Goal: Task Accomplishment & Management: Manage account settings

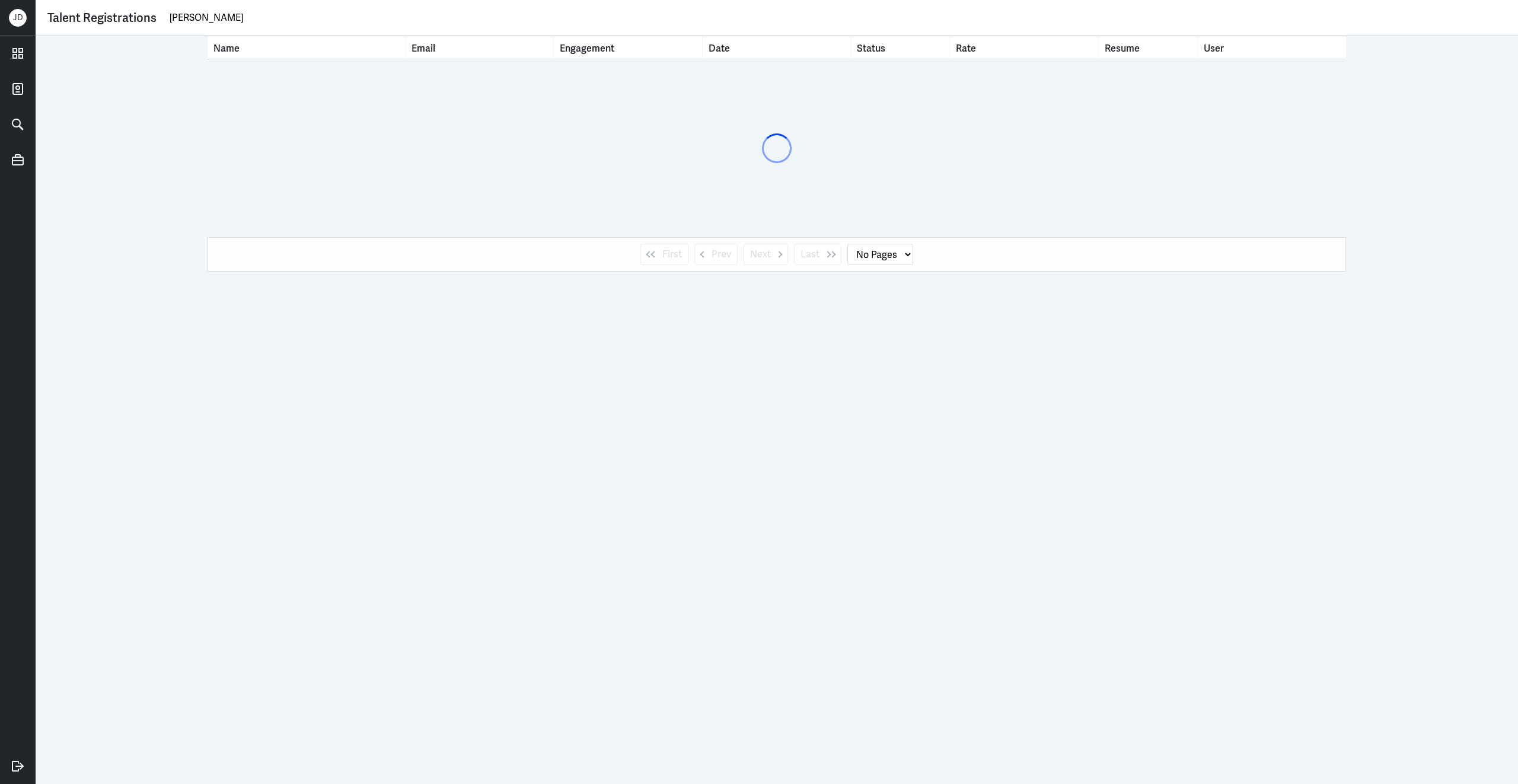
type input "[PERSON_NAME]"
select select "1"
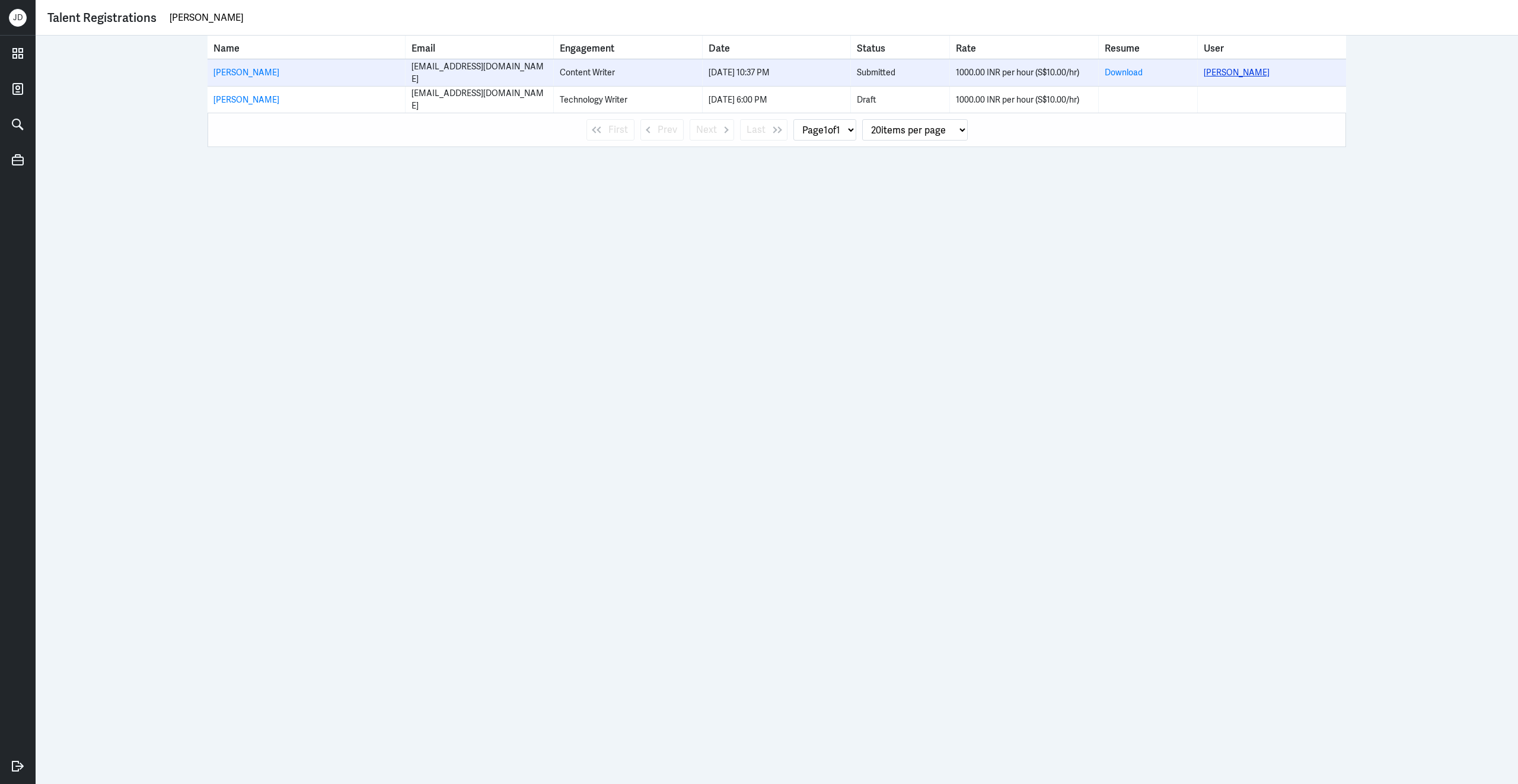
type input "[PERSON_NAME]"
click at [1270, 70] on link "[PERSON_NAME]" at bounding box center [1236, 72] width 66 height 11
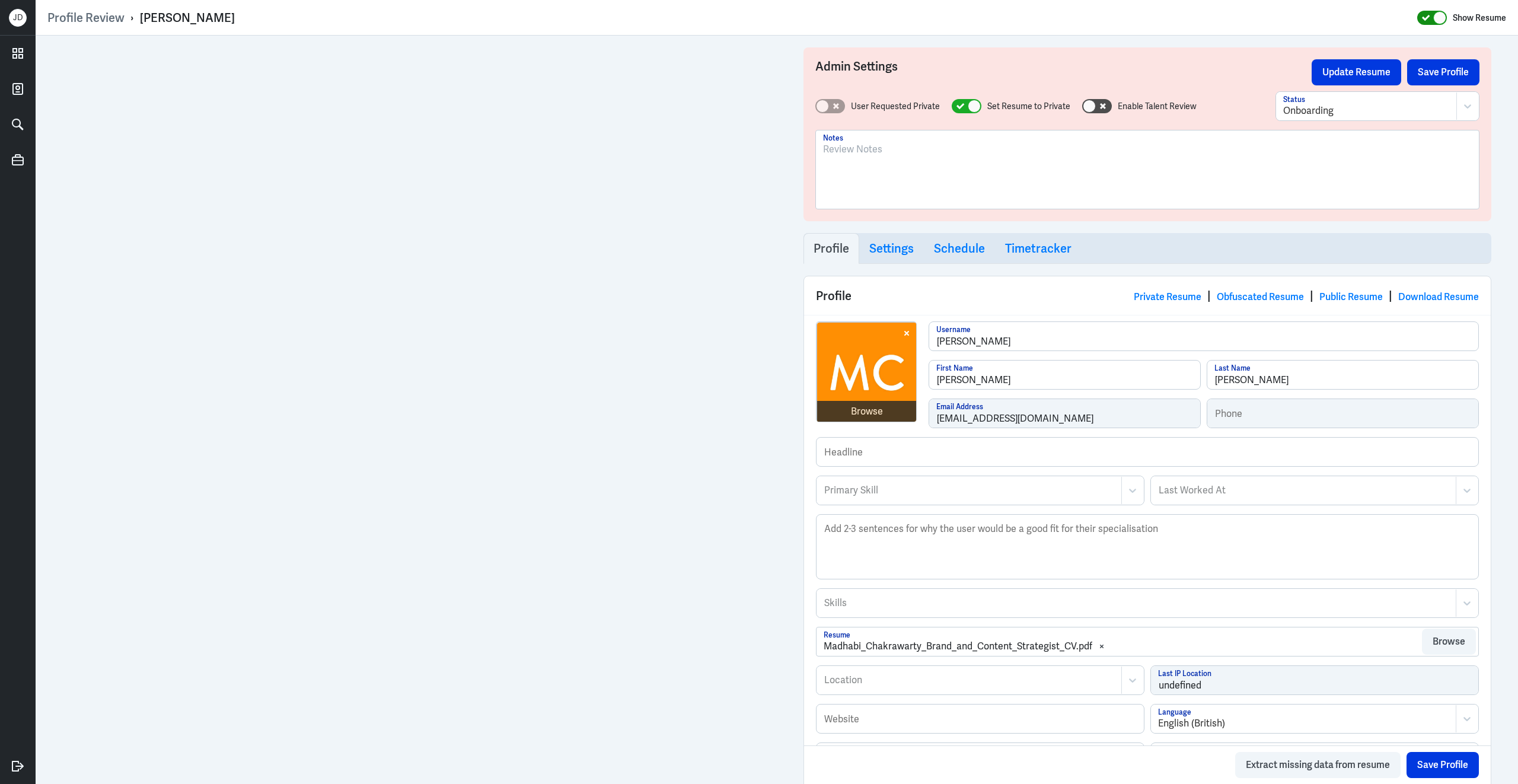
click at [1430, 17] on icon at bounding box center [1426, 18] width 9 height 6
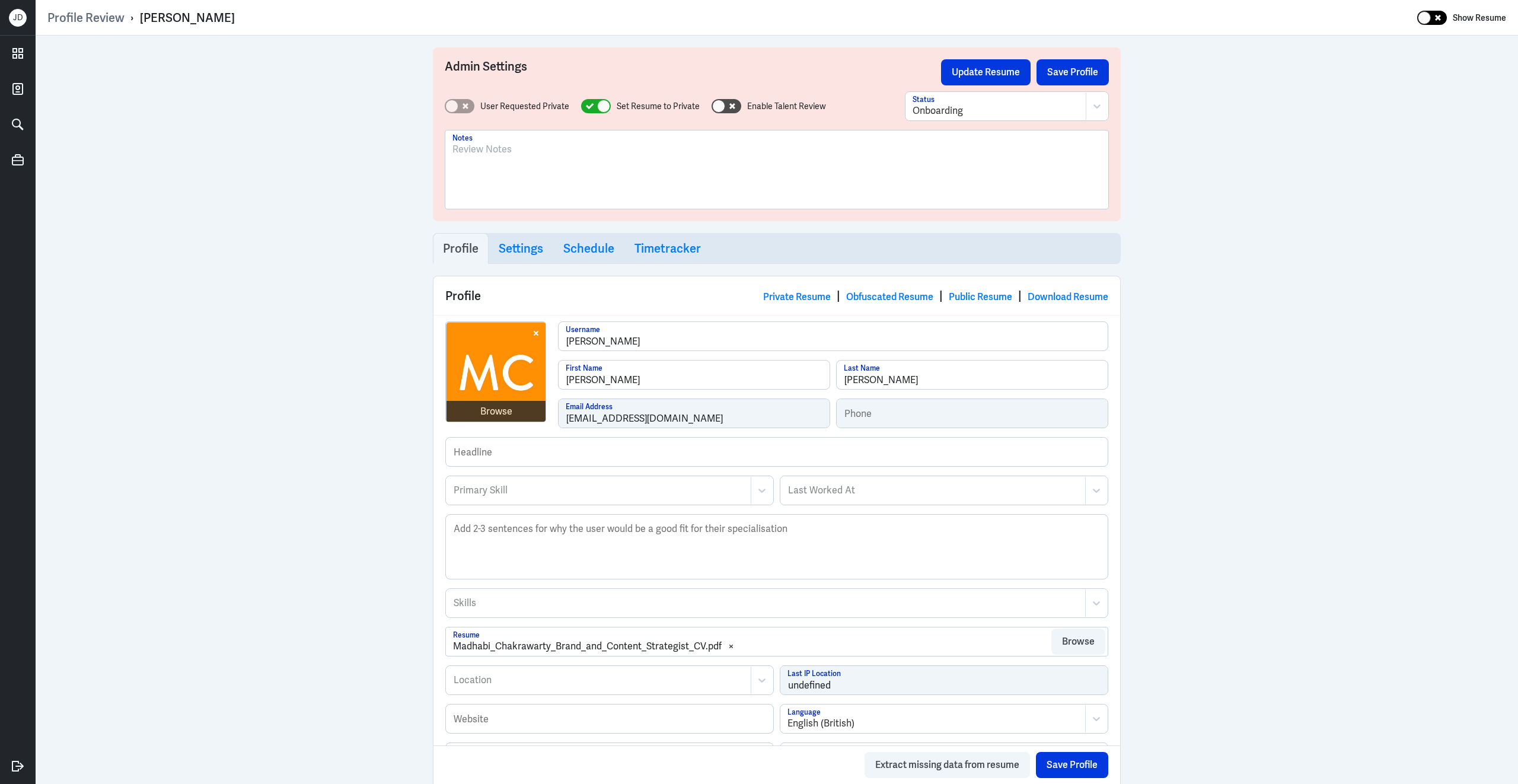
click at [1446, 19] on div at bounding box center [1432, 18] width 29 height 14
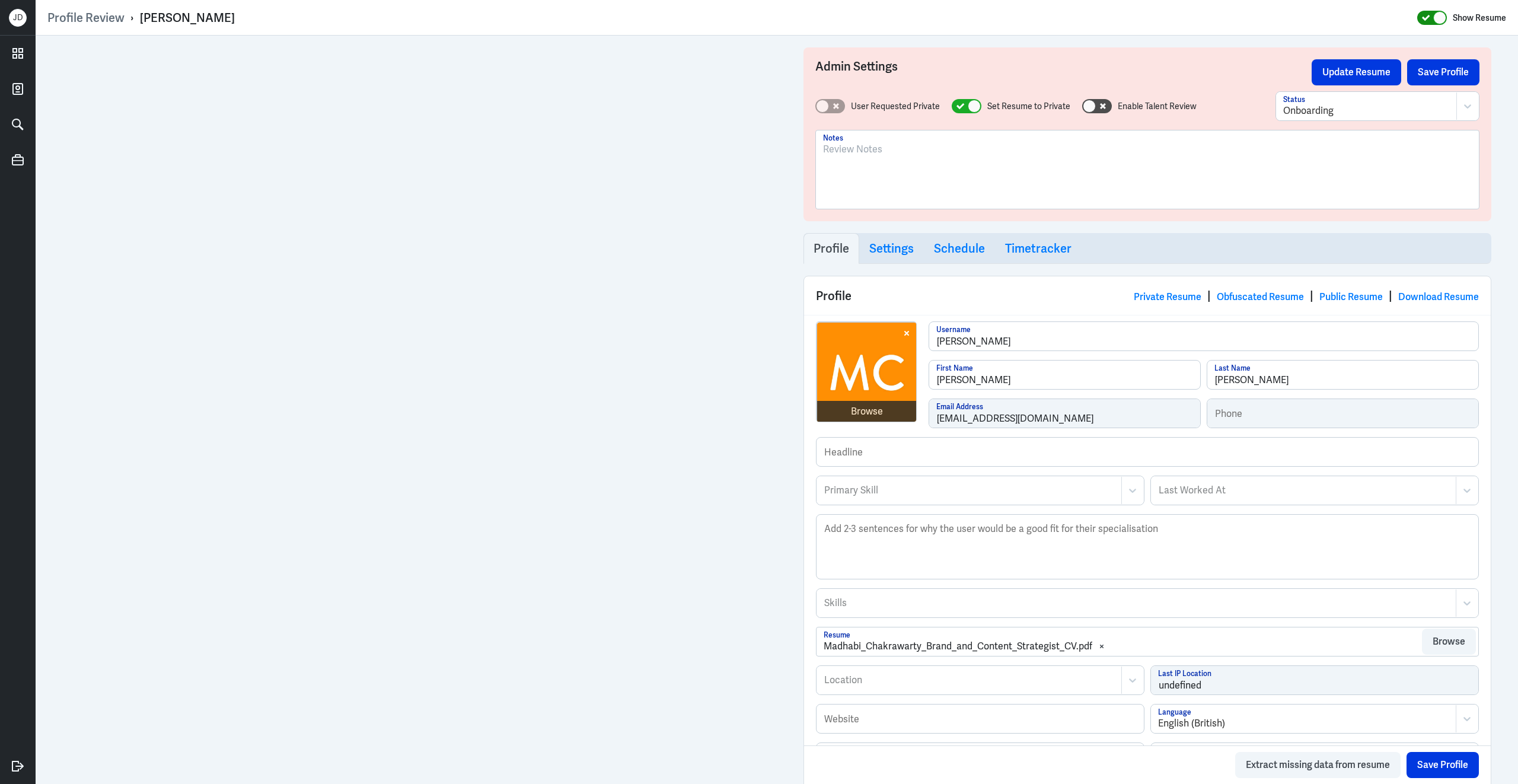
click at [1433, 15] on div at bounding box center [1440, 18] width 13 height 13
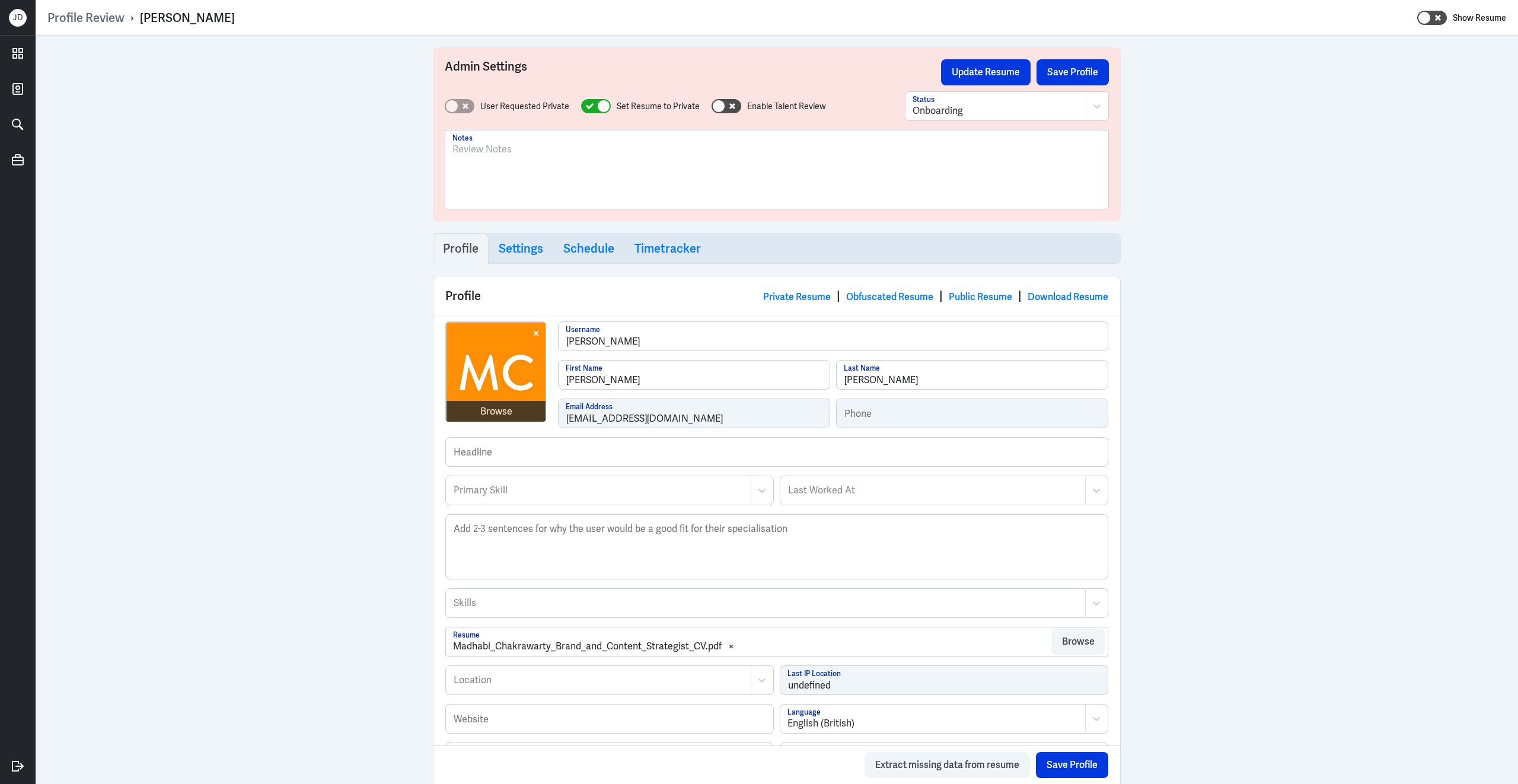
click at [1449, 17] on div "Show Resume" at bounding box center [1461, 18] width 89 height 16
click at [1440, 16] on icon at bounding box center [1438, 18] width 6 height 6
checkbox input "true"
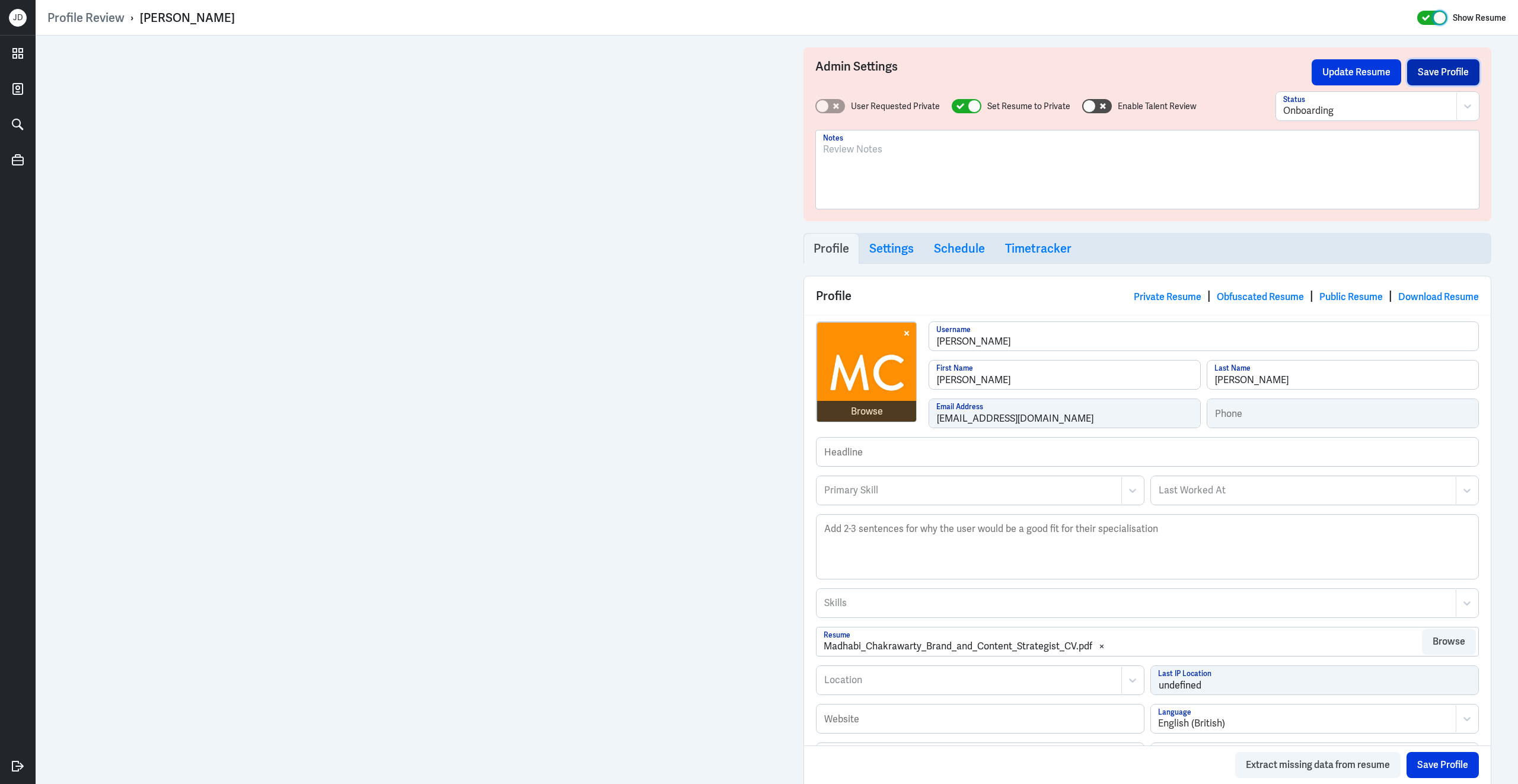
click at [1433, 76] on button "Save Profile" at bounding box center [1443, 72] width 72 height 26
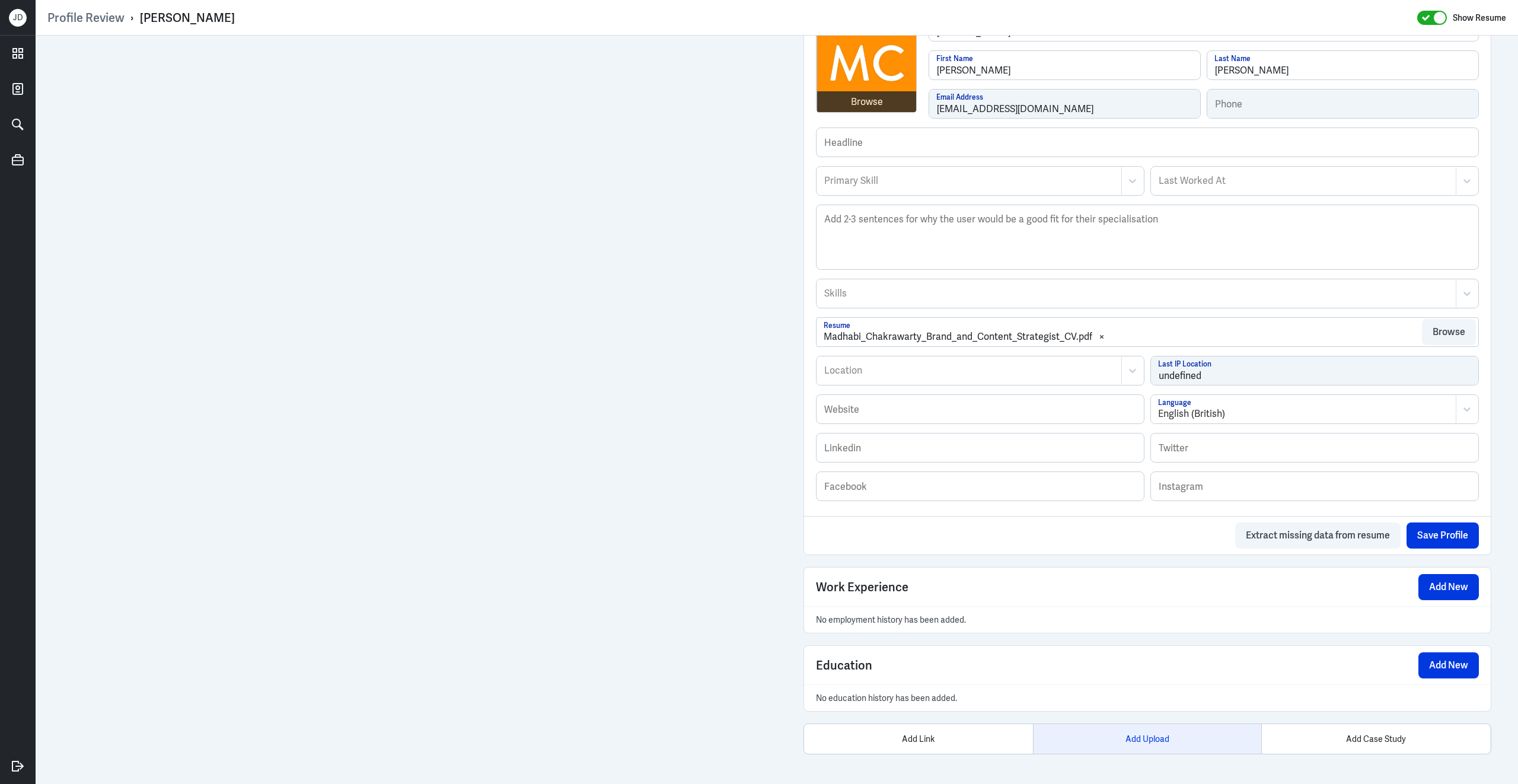
click at [1157, 731] on div "Add Upload" at bounding box center [1147, 738] width 229 height 29
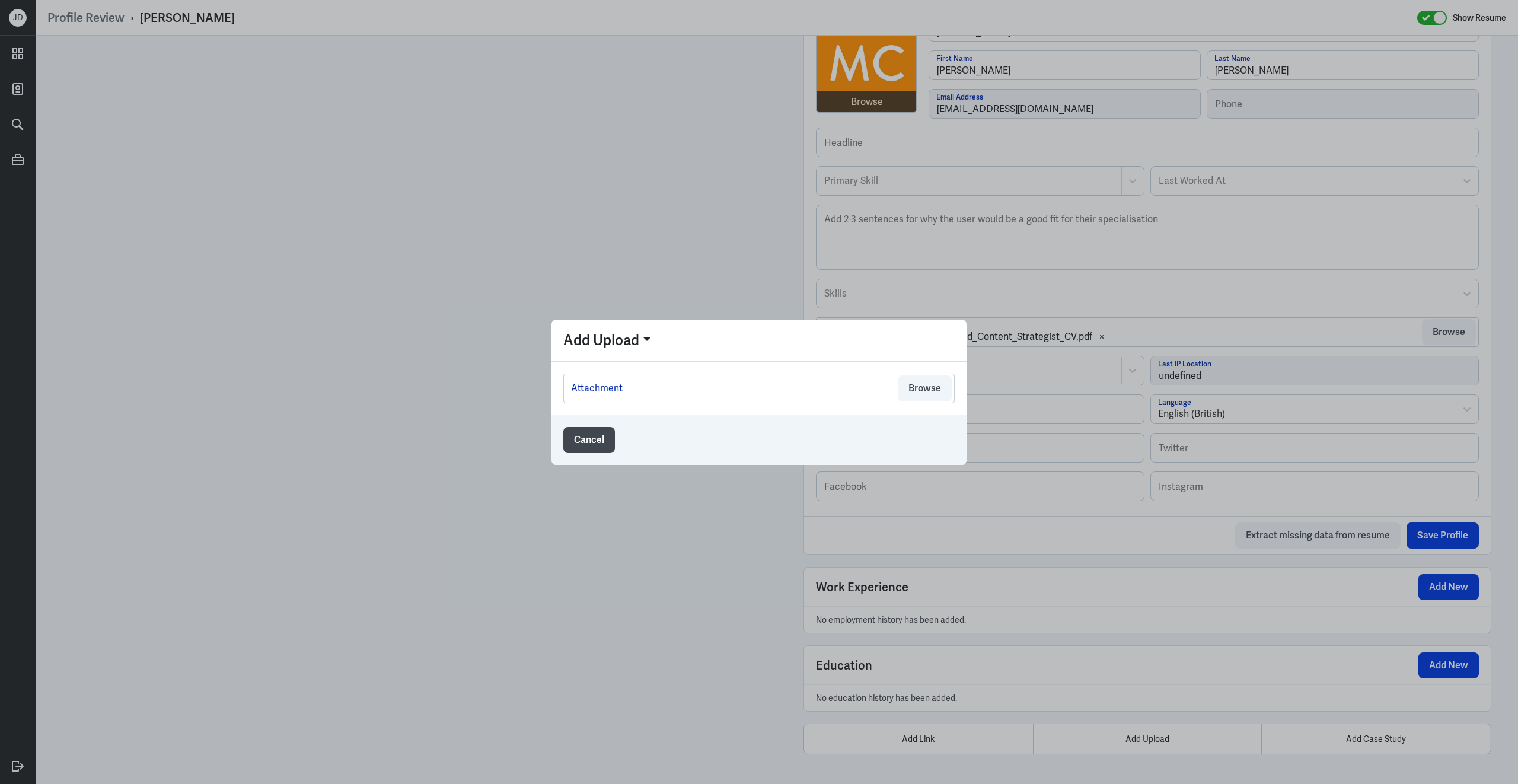
click at [917, 402] on div "Attachment Browse" at bounding box center [759, 389] width 392 height 29
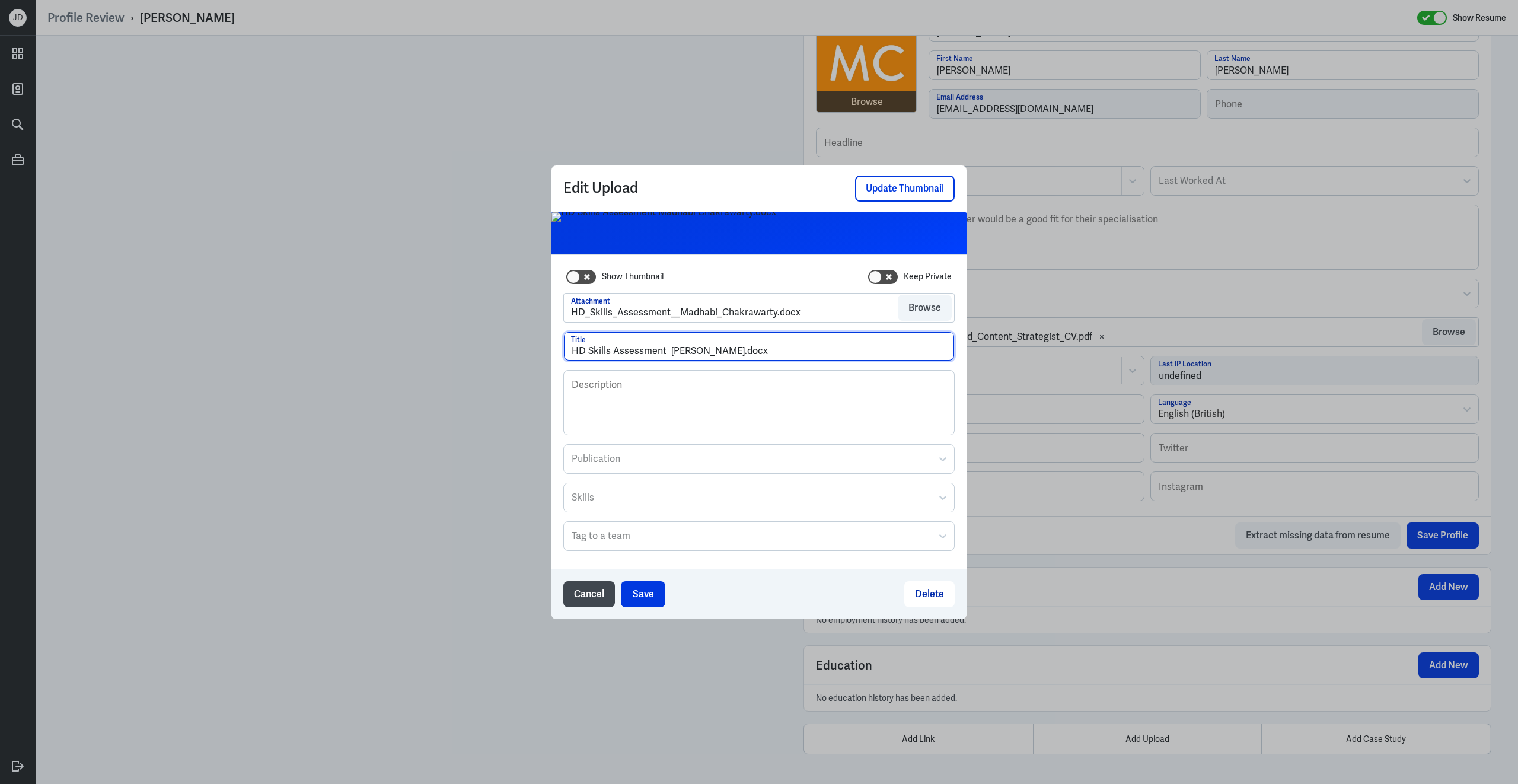
click at [671, 351] on input "HD Skills Assessment [PERSON_NAME].docx" at bounding box center [759, 346] width 390 height 29
drag, startPoint x: 769, startPoint y: 354, endPoint x: 842, endPoint y: 361, distance: 73.3
click at [842, 361] on input "HD Skills Assessment - [PERSON_NAME].docx" at bounding box center [759, 346] width 390 height 29
click at [669, 349] on input "HD Skills Assessment - [PERSON_NAME]" at bounding box center [759, 346] width 390 height 29
type input "HD Skills Assessment - [PERSON_NAME]"
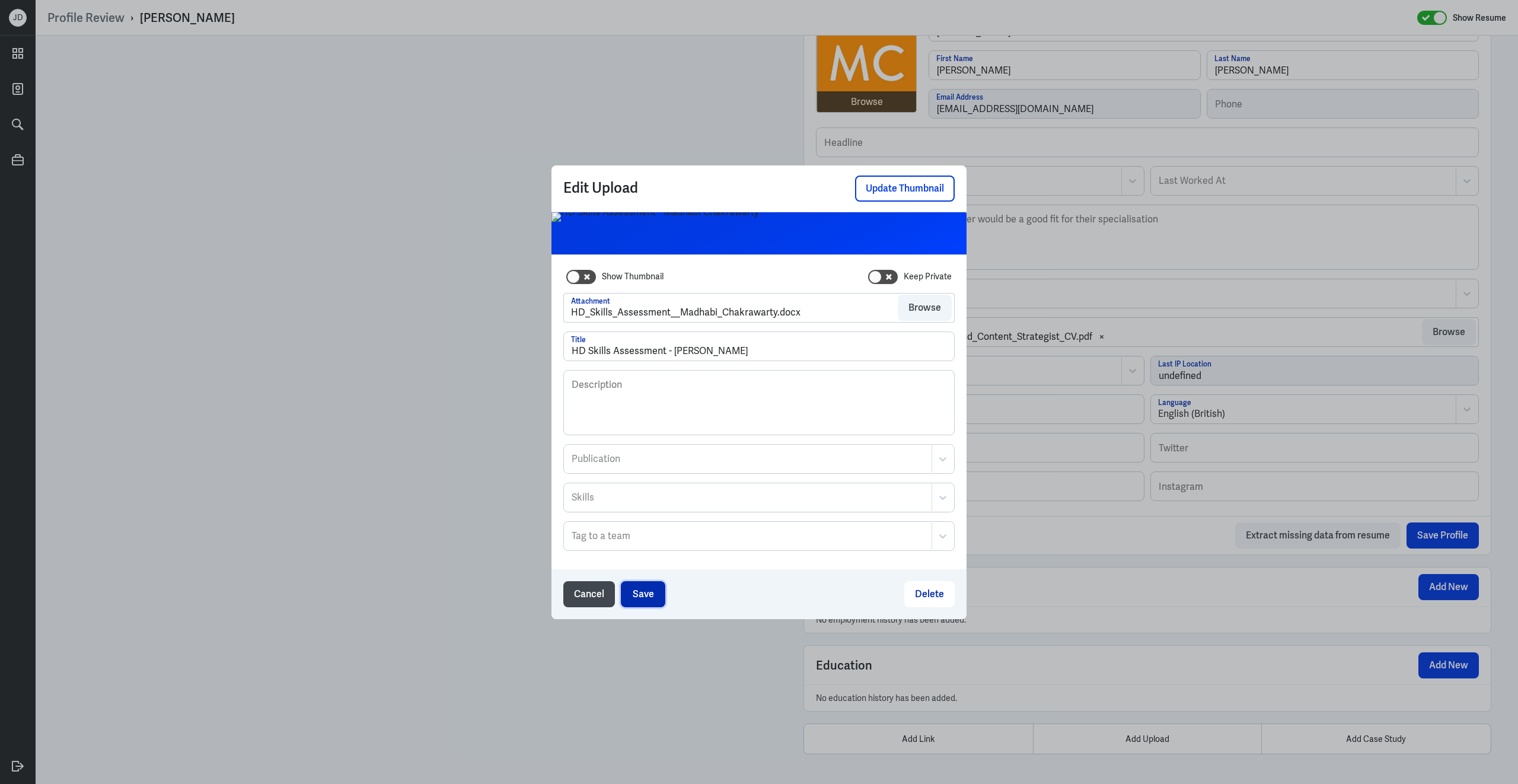
click at [653, 598] on button "Save" at bounding box center [642, 594] width 44 height 26
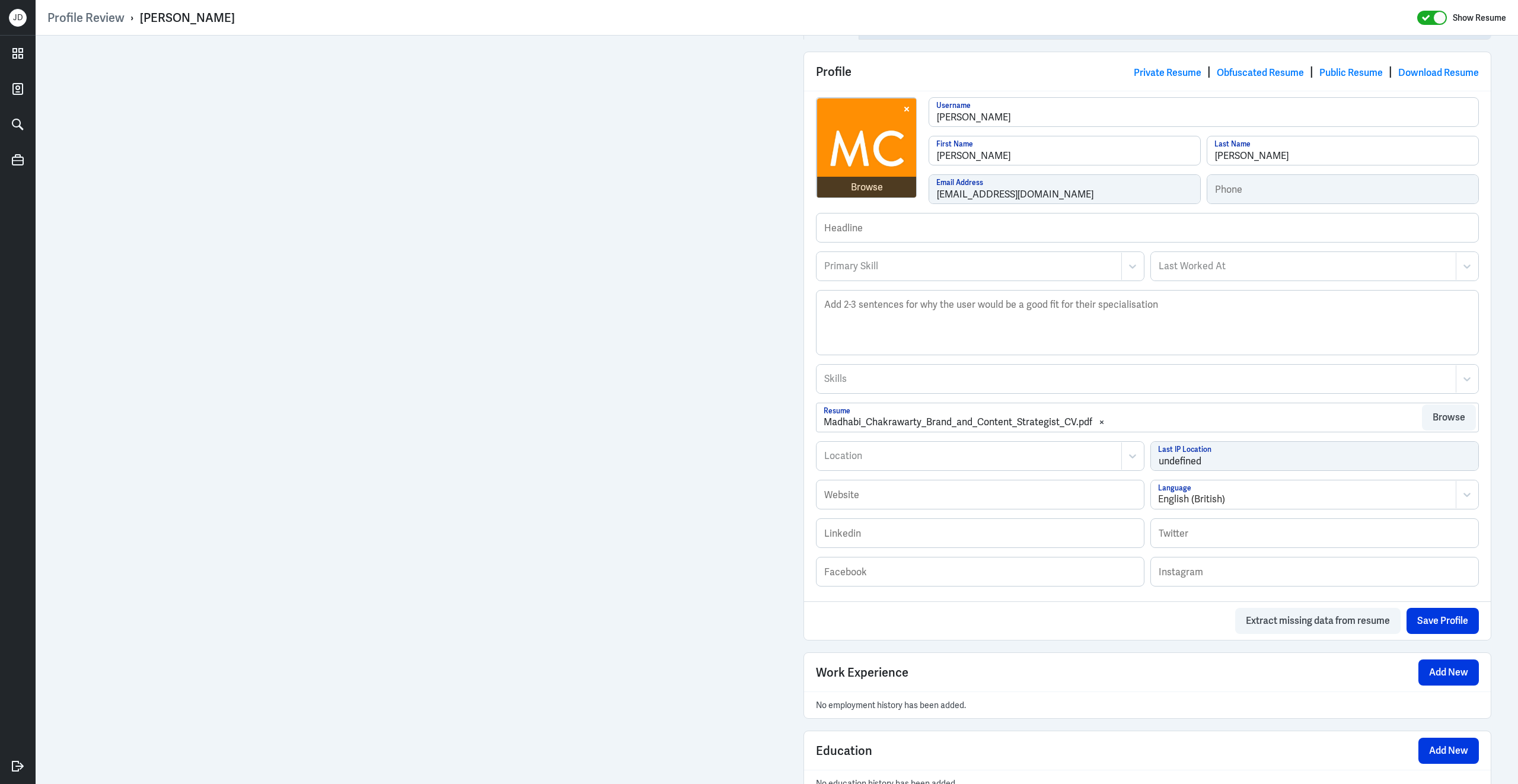
scroll to position [496, 0]
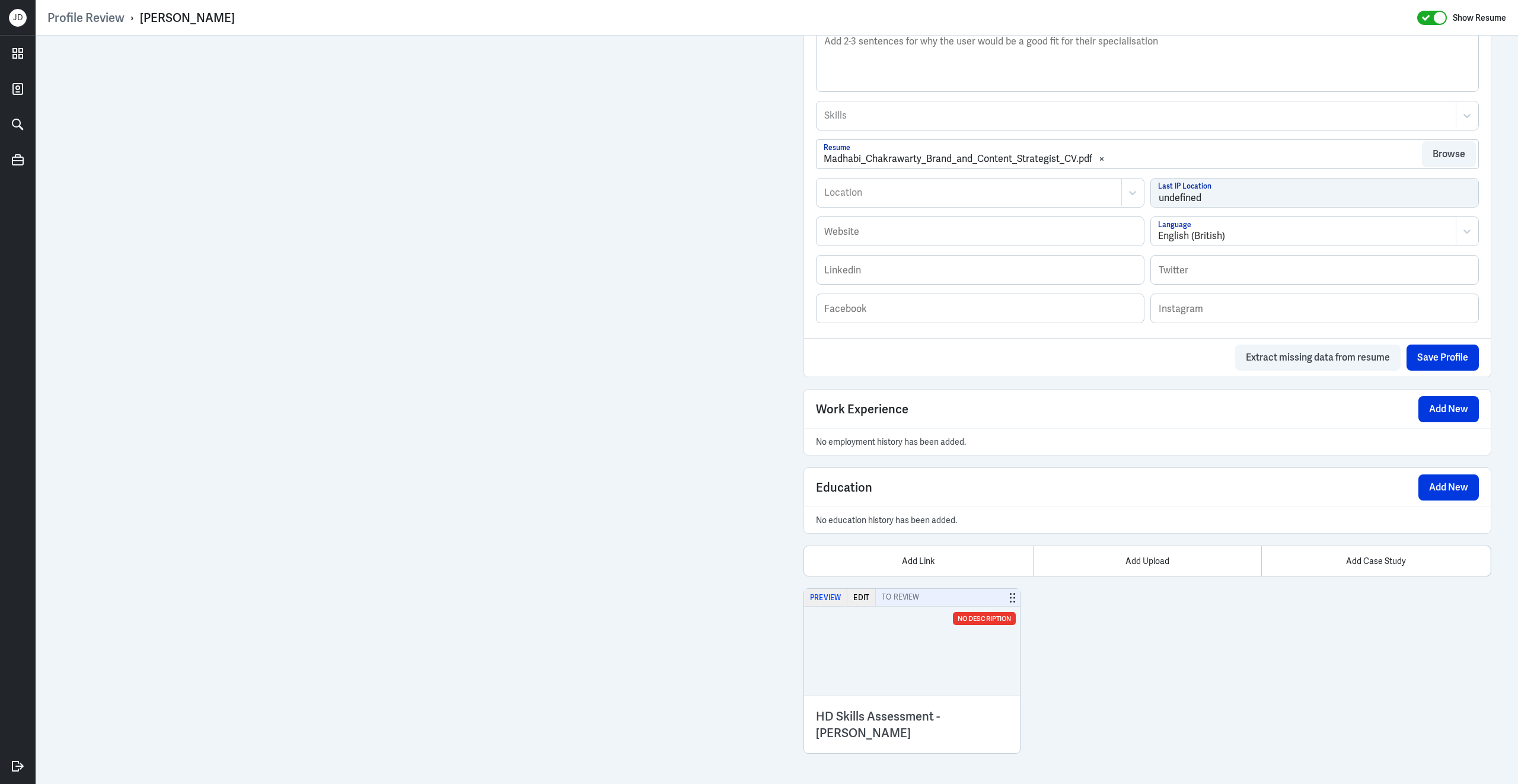
click at [825, 601] on button "Preview" at bounding box center [826, 597] width 43 height 17
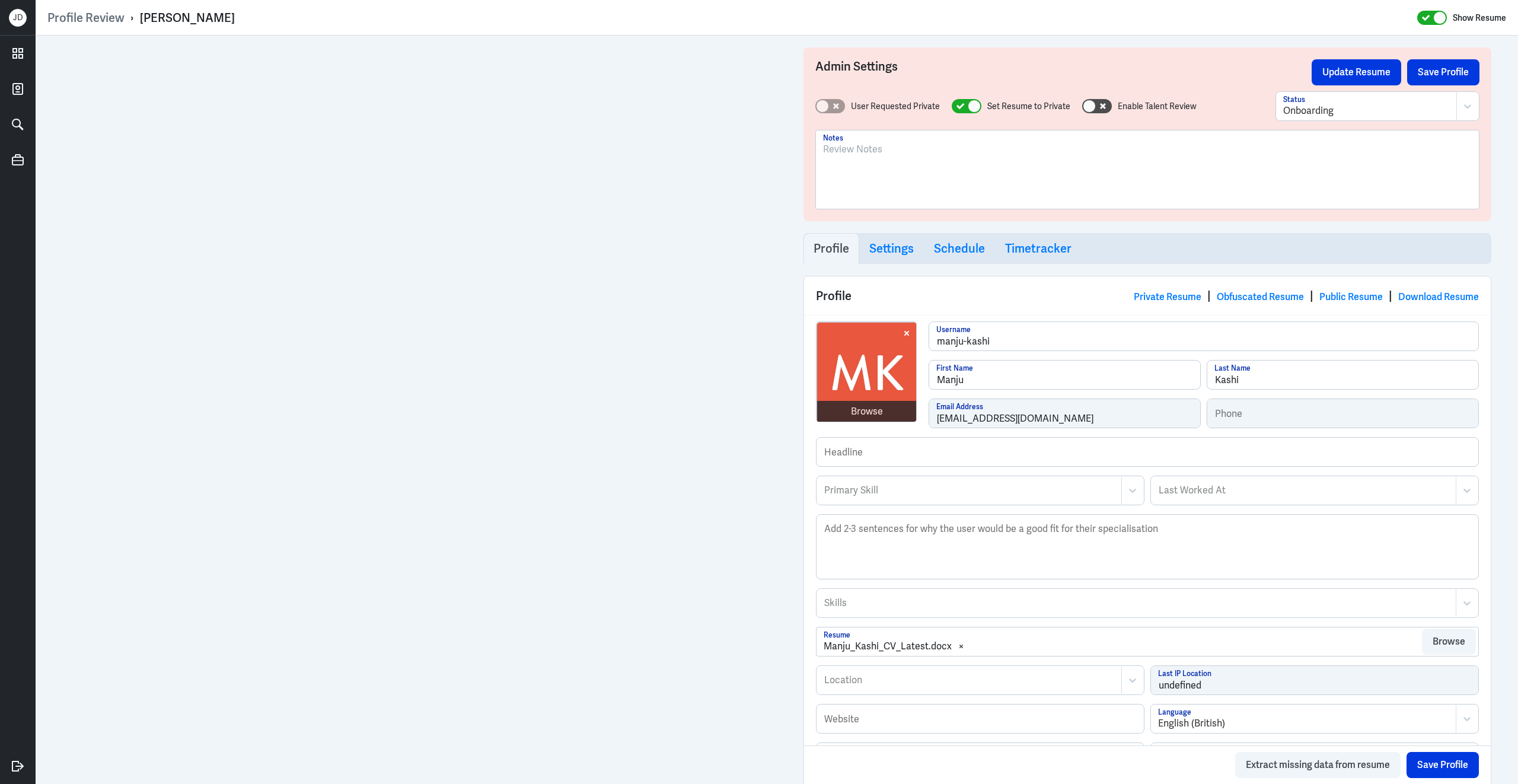
scroll to position [467, 0]
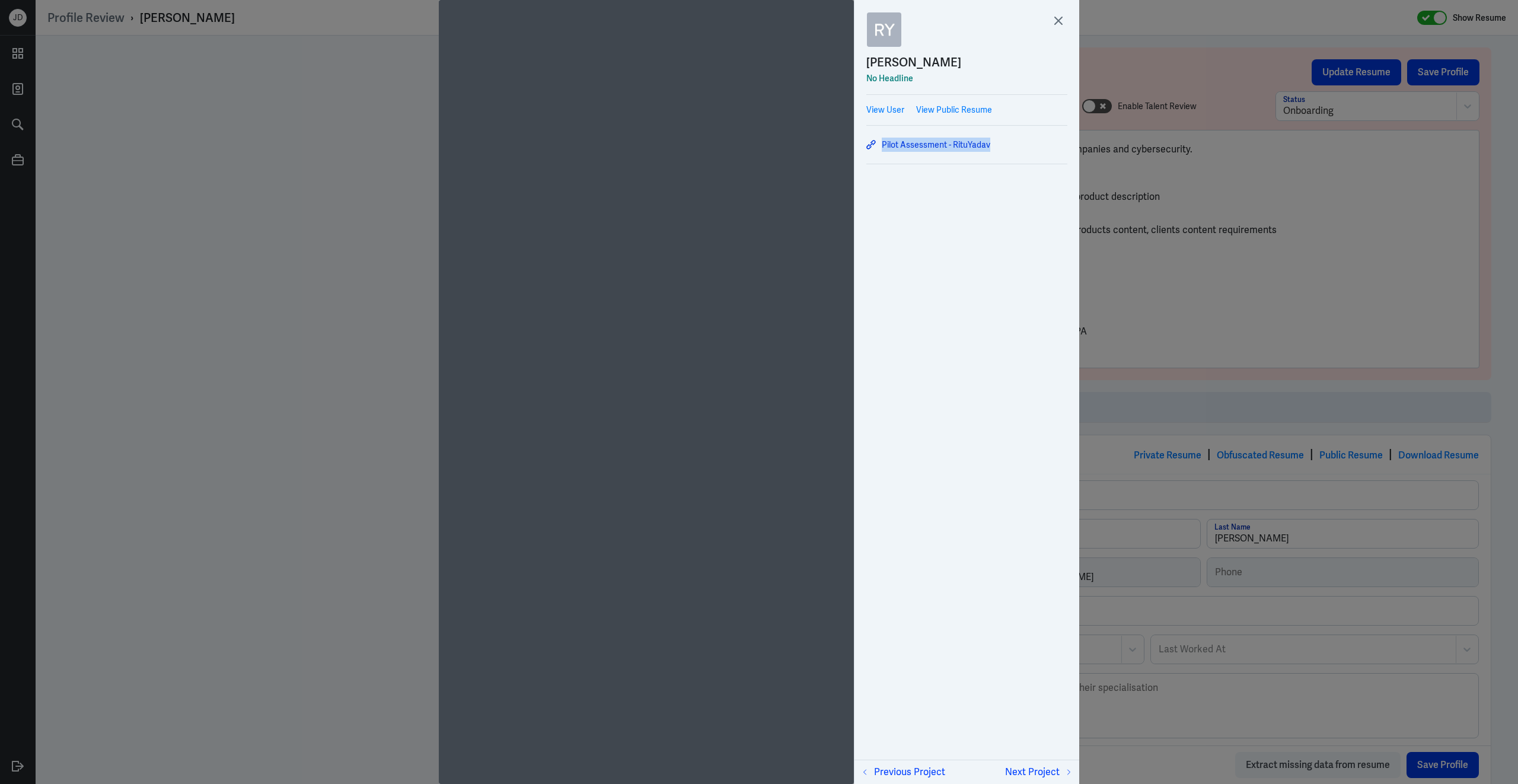
scroll to position [625, 0]
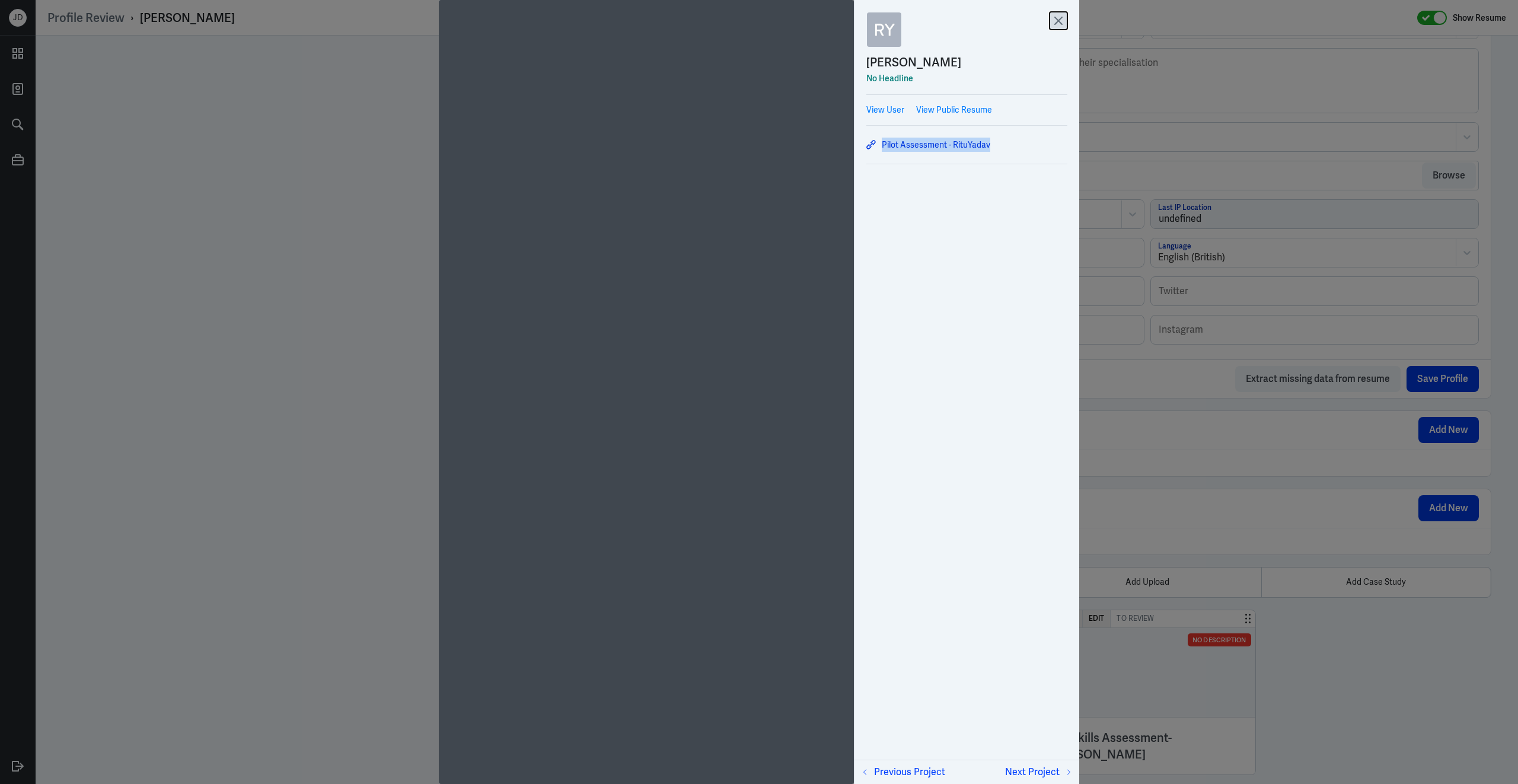
click at [1067, 17] on icon at bounding box center [1058, 20] width 18 height 18
